Goal: Check status: Check status

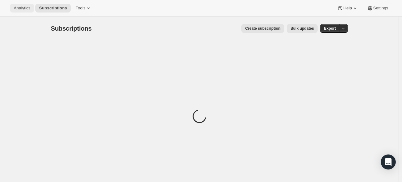
click at [19, 7] on span "Analytics" at bounding box center [22, 8] width 17 height 5
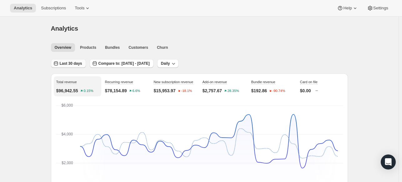
click at [73, 62] on span "Last 30 days" at bounding box center [71, 63] width 23 height 5
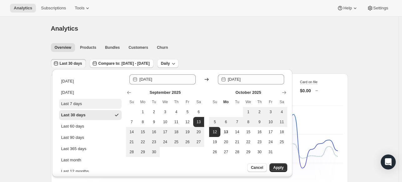
click at [75, 105] on div "Last 7 days" at bounding box center [71, 104] width 21 height 6
type input "[DATE]"
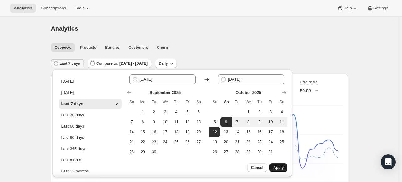
click at [284, 167] on span "Apply" at bounding box center [278, 167] width 10 height 5
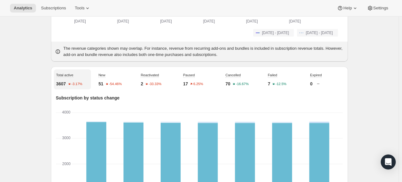
scroll to position [188, 0]
